Goal: Find specific page/section

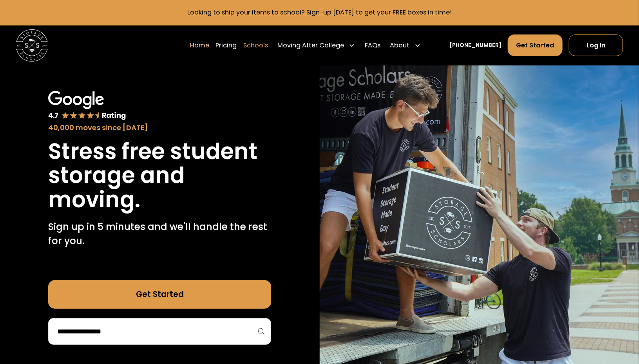
click at [268, 45] on link "Schools" at bounding box center [255, 45] width 25 height 22
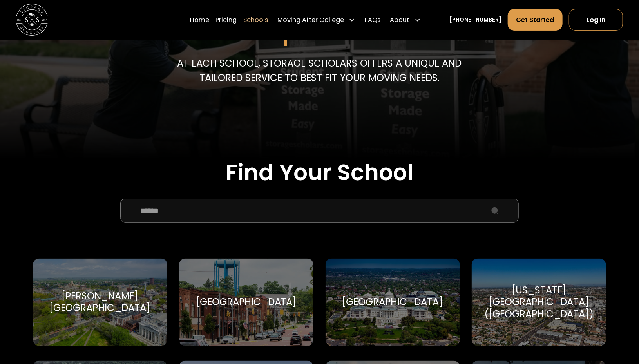
scroll to position [157, 0]
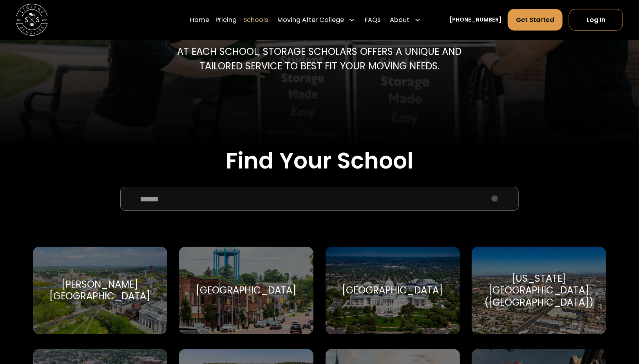
click at [314, 200] on input "School Select Form" at bounding box center [319, 199] width 399 height 24
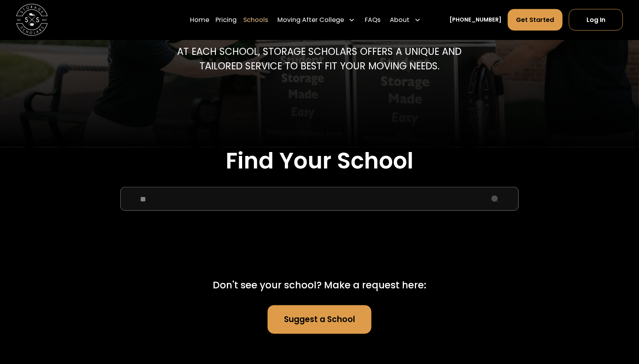
type input "*"
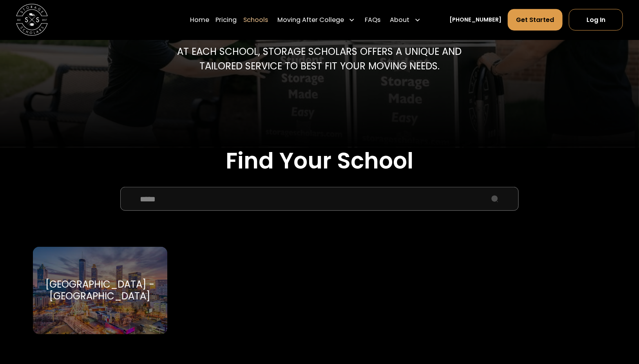
type input "*****"
click at [118, 292] on div "[GEOGRAPHIC_DATA] - [GEOGRAPHIC_DATA]" at bounding box center [99, 291] width 115 height 24
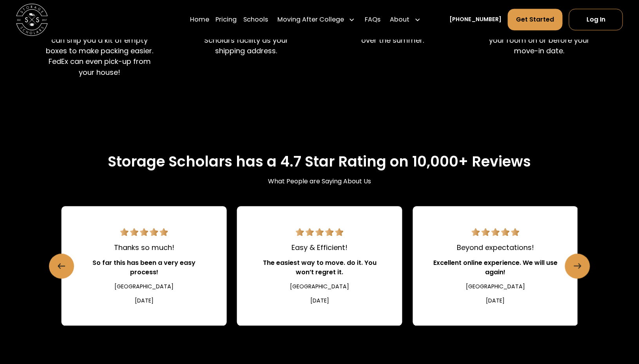
scroll to position [666, 0]
